Goal: Task Accomplishment & Management: Use online tool/utility

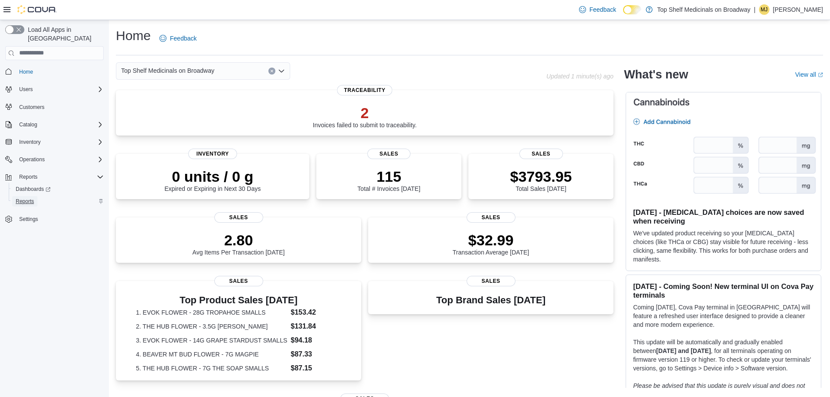
click at [23, 196] on span "Reports" at bounding box center [25, 201] width 18 height 10
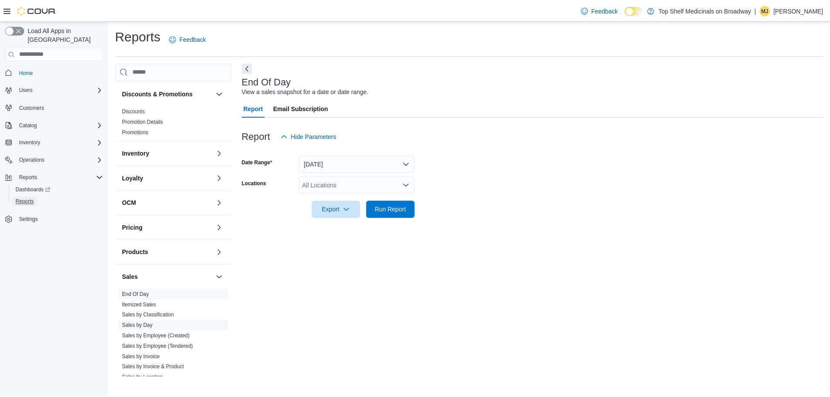
scroll to position [87, 0]
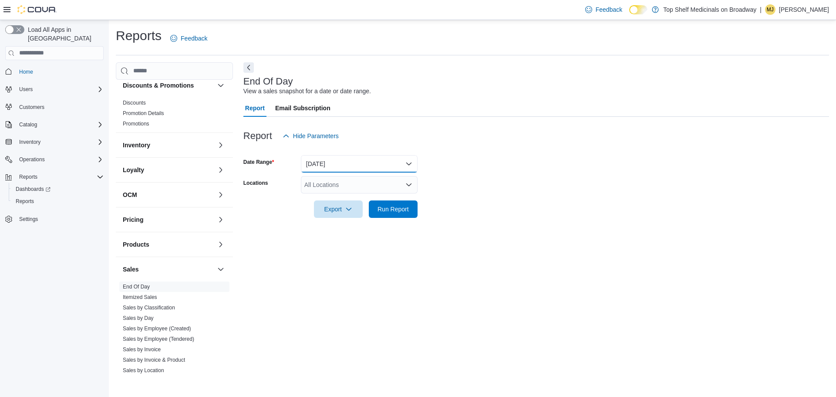
click at [331, 160] on button "[DATE]" at bounding box center [359, 163] width 117 height 17
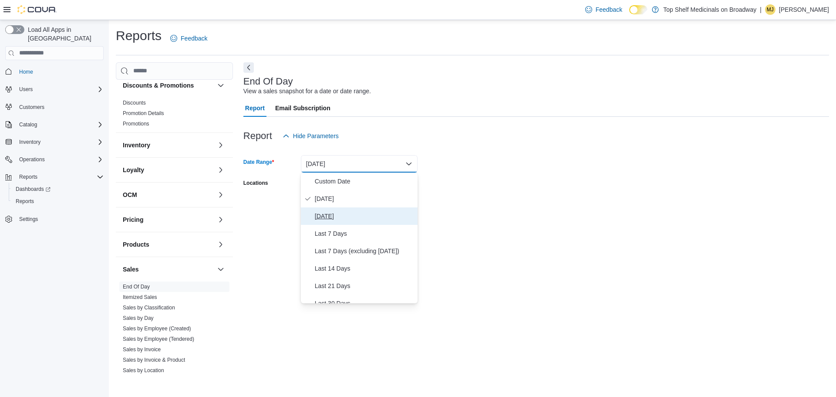
click at [331, 217] on span "[DATE]" at bounding box center [364, 216] width 99 height 10
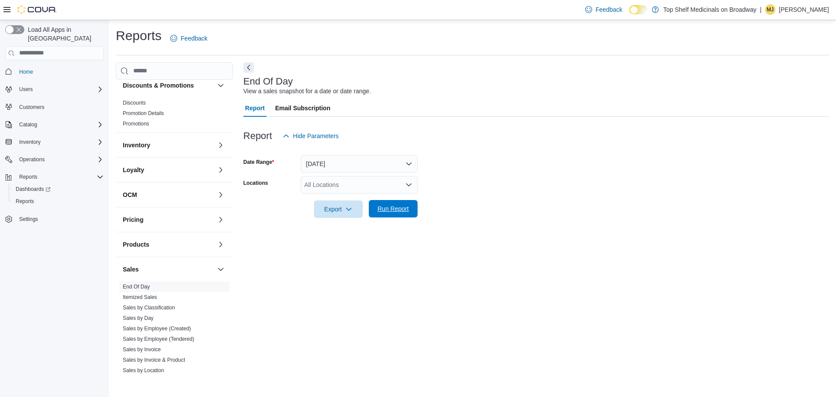
click at [386, 200] on span "Run Report" at bounding box center [393, 208] width 38 height 17
